Goal: Task Accomplishment & Management: Manage account settings

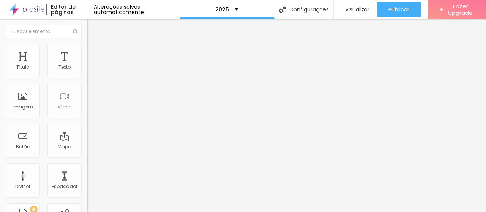
click at [90, 71] on icon "button" at bounding box center [92, 68] width 5 height 5
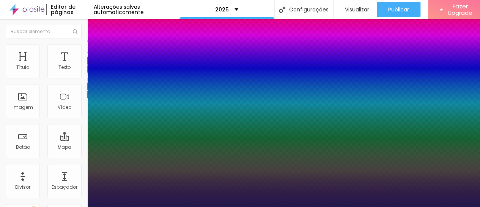
type input "1"
type input "29"
type input "1"
type input "28"
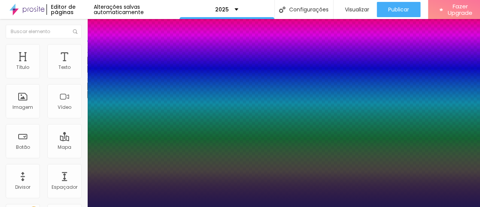
type input "28"
type input "1"
type input "28"
type input "1"
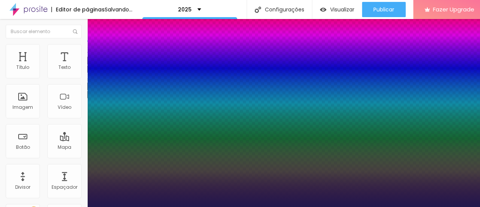
click at [246, 207] on div at bounding box center [240, 207] width 480 height 0
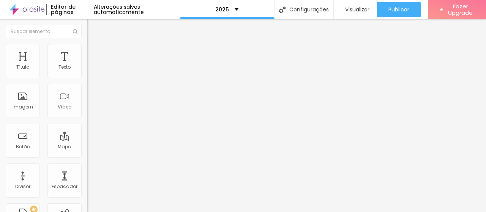
click at [90, 71] on icon "button" at bounding box center [92, 68] width 5 height 5
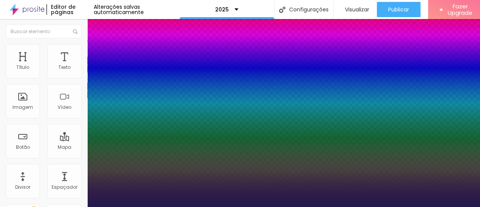
type input "1"
drag, startPoint x: 121, startPoint y: 91, endPoint x: 200, endPoint y: 76, distance: 80.7
click at [205, 75] on body "Editor de páginas Alterações salvas automaticamente 2025 Configurações Configur…" at bounding box center [240, 103] width 480 height 207
type input "29"
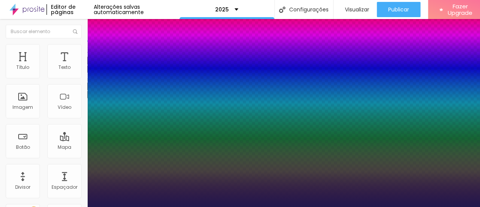
type input "1"
type input "27"
type input "1"
type input "26"
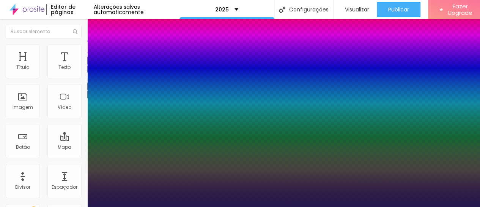
type input "26"
type input "1"
type input "24"
type input "1"
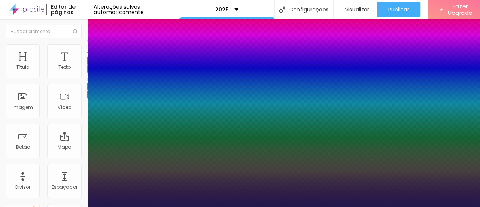
type input "23"
type input "1"
type input "22"
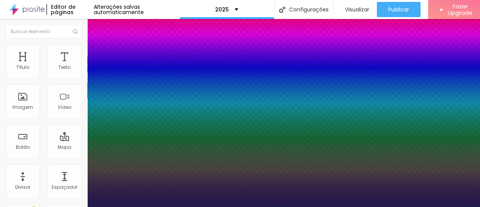
type input "1"
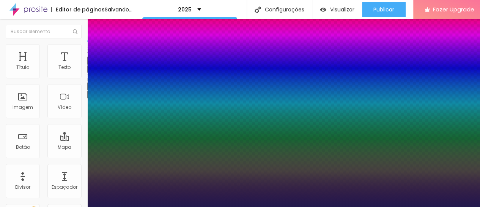
drag, startPoint x: 110, startPoint y: 127, endPoint x: 106, endPoint y: 126, distance: 4.4
type input "22"
type input "1"
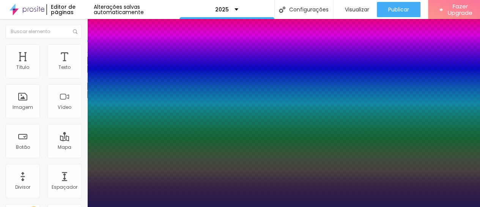
click at [265, 207] on div at bounding box center [240, 207] width 480 height 0
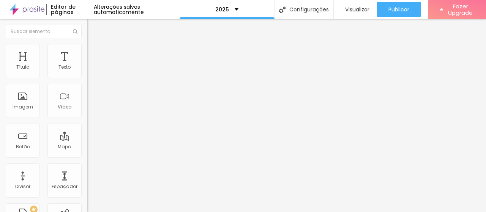
click at [90, 71] on icon "button" at bounding box center [92, 68] width 5 height 5
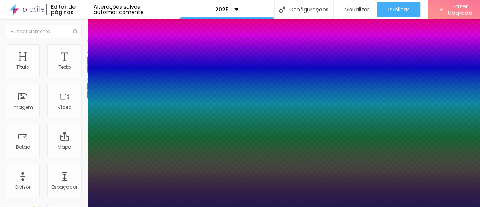
type input "1"
type input "8"
type input "2"
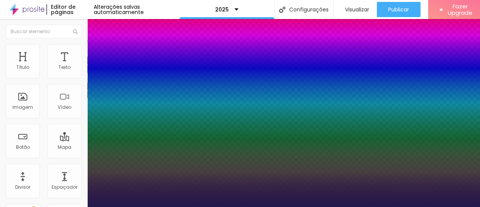
type input "1"
type input "8"
type input "0"
type input "1"
type input "03"
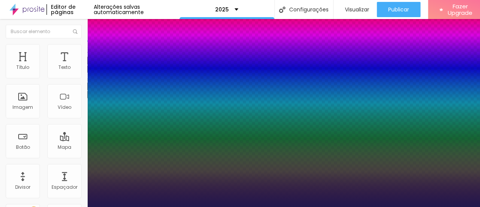
type input "8"
type input "1"
type input "032"
type input "32"
type input "1"
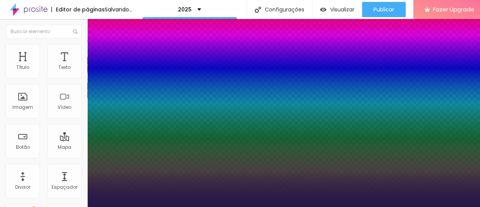
type input "032"
click at [218, 207] on div at bounding box center [240, 207] width 480 height 0
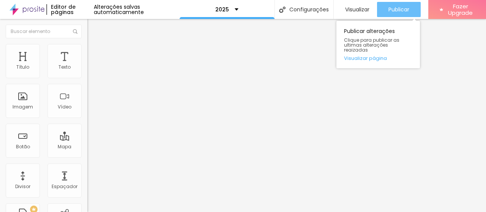
click at [389, 9] on span "Publicar" at bounding box center [398, 9] width 21 height 6
click at [402, 9] on span "Publicar" at bounding box center [398, 9] width 21 height 6
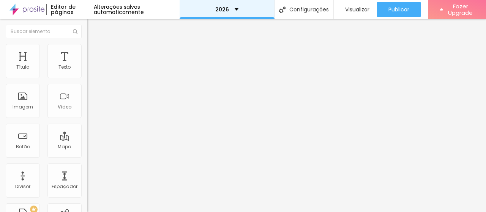
click at [234, 8] on div "2026" at bounding box center [226, 9] width 23 height 5
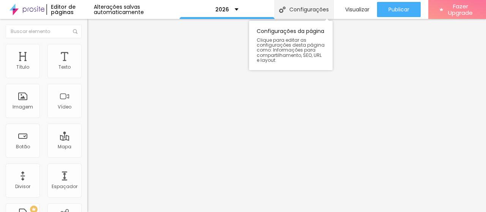
click at [316, 7] on div "Configurações" at bounding box center [304, 9] width 59 height 19
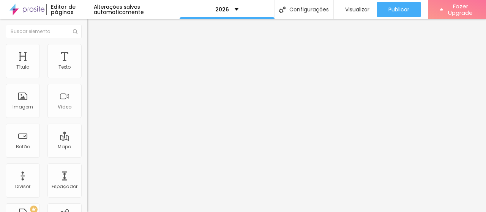
type input "/orcamento-marcobotelho"
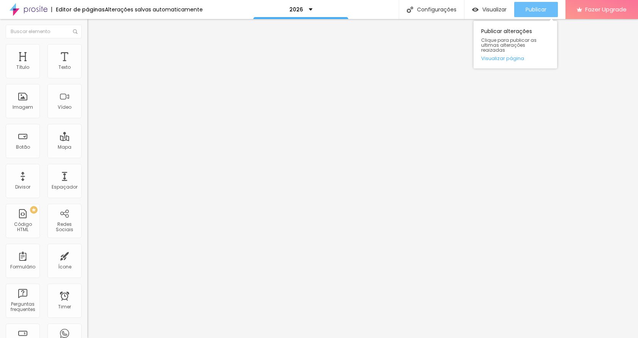
click at [486, 11] on span "Publicar" at bounding box center [535, 9] width 21 height 6
click at [486, 9] on span "Publicar" at bounding box center [535, 9] width 21 height 6
click at [486, 10] on span "Publicar" at bounding box center [535, 9] width 21 height 6
click at [486, 8] on span "Publicar" at bounding box center [535, 9] width 21 height 6
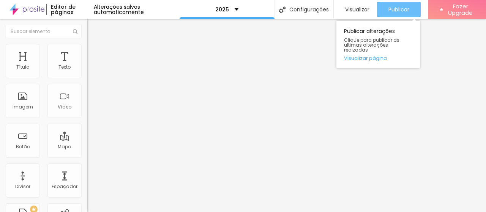
click at [382, 7] on button "Publicar" at bounding box center [399, 9] width 44 height 15
click at [384, 9] on button "Publicar" at bounding box center [399, 9] width 44 height 15
click at [401, 9] on span "Publicar" at bounding box center [398, 9] width 21 height 6
click at [403, 10] on span "Publicar" at bounding box center [398, 9] width 21 height 6
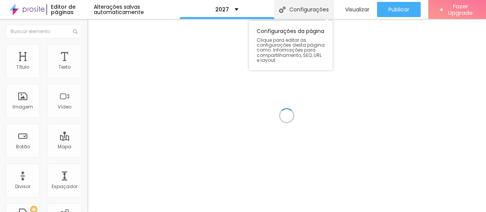
click at [295, 12] on div "Configurações" at bounding box center [304, 9] width 59 height 19
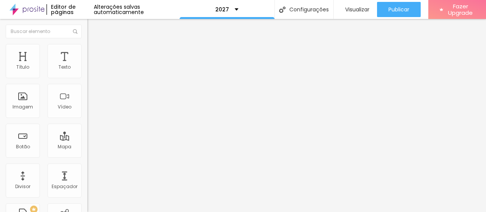
type input "/orcamento-fotoevideo"
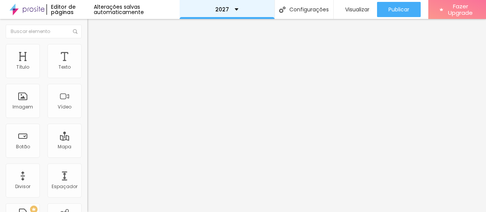
click at [233, 8] on div "2027" at bounding box center [226, 9] width 23 height 5
